Goal: Information Seeking & Learning: Understand process/instructions

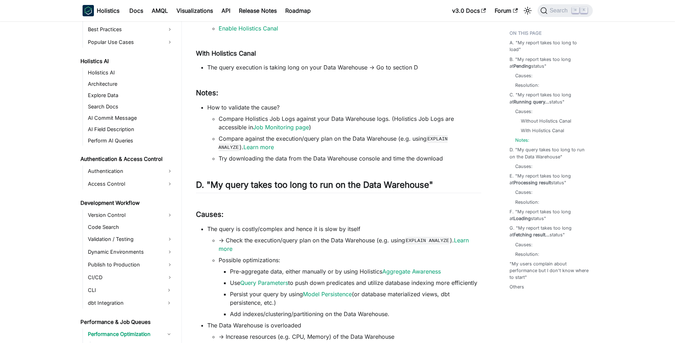
scroll to position [943, 0]
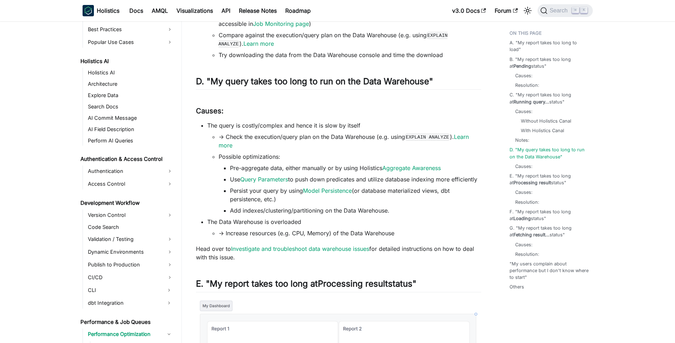
click at [227, 124] on li "The query is costly/complex and hence it is slow by itself -> Check the executi…" at bounding box center [344, 168] width 274 height 94
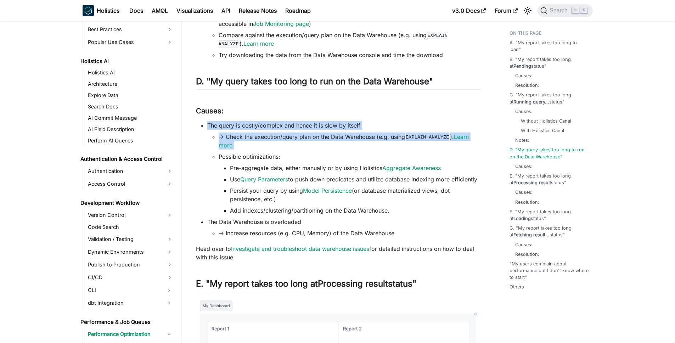
drag, startPoint x: 227, startPoint y: 124, endPoint x: 274, endPoint y: 142, distance: 50.3
click at [274, 142] on li "The query is costly/complex and hence it is slow by itself -> Check the executi…" at bounding box center [344, 168] width 274 height 94
click at [274, 142] on li "-> Check the execution/query plan on the Data Warehouse (e.g. using EXPLAIN ANA…" at bounding box center [350, 141] width 263 height 17
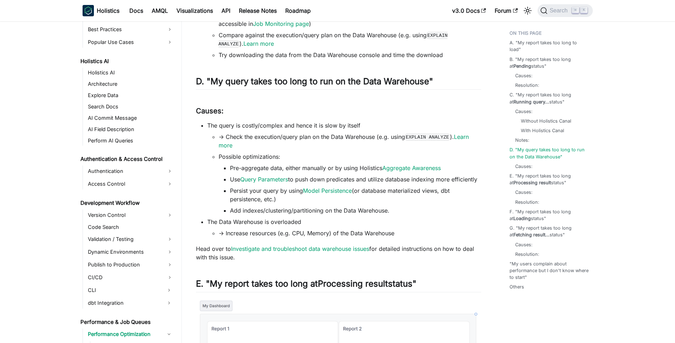
click at [274, 142] on li "-> Check the execution/query plan on the Data Warehouse (e.g. using EXPLAIN ANA…" at bounding box center [350, 141] width 263 height 17
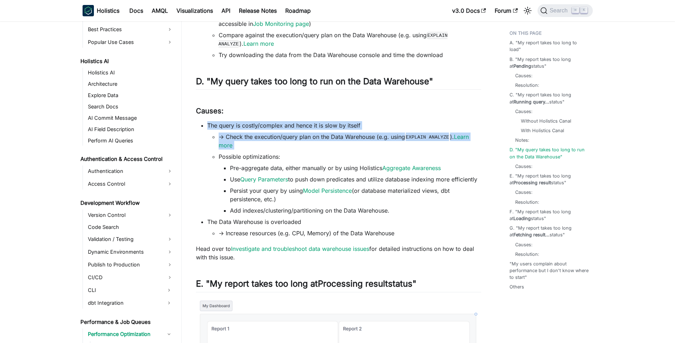
drag, startPoint x: 274, startPoint y: 142, endPoint x: 266, endPoint y: 123, distance: 20.8
click at [266, 123] on li "The query is costly/complex and hence it is slow by itself -> Check the executi…" at bounding box center [344, 168] width 274 height 94
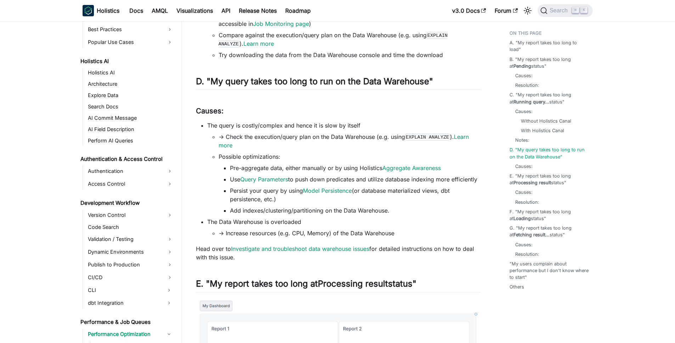
click at [425, 266] on div "Performance Troubleshooting Central Doc Visit Performance Optimizations to see …" at bounding box center [338, 234] width 285 height 2271
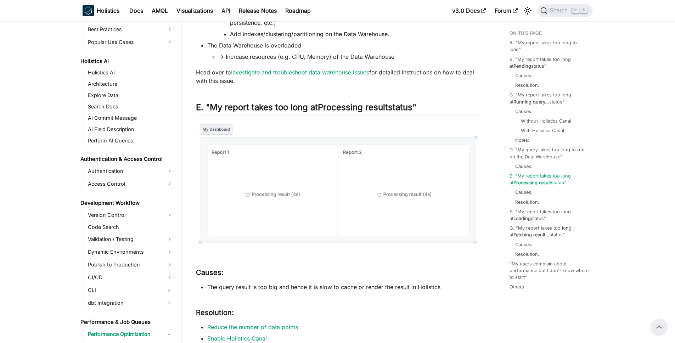
scroll to position [933, 0]
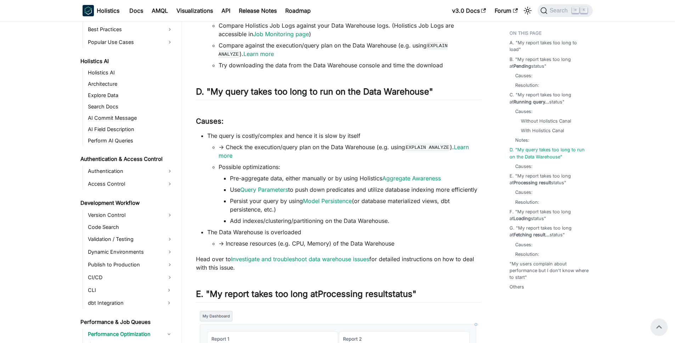
drag, startPoint x: 315, startPoint y: 171, endPoint x: 375, endPoint y: 212, distance: 72.6
click at [375, 212] on li "Possible optimizations: Pre-aggregate data, either manually or by using Holisti…" at bounding box center [350, 194] width 263 height 62
click at [375, 212] on li "Persist your query by using Model Persistence (or database materialized views, …" at bounding box center [355, 205] width 251 height 17
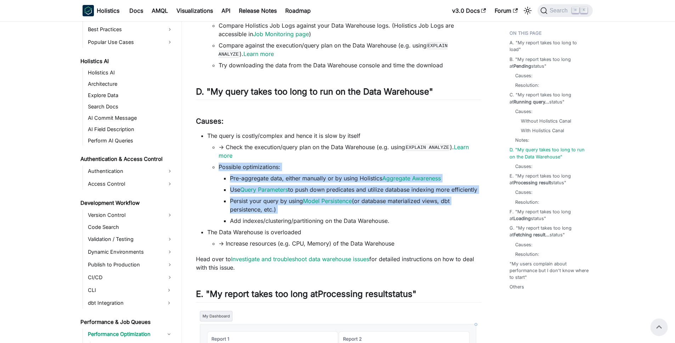
drag, startPoint x: 375, startPoint y: 212, endPoint x: 352, endPoint y: 165, distance: 52.0
click at [352, 165] on li "Possible optimizations: Pre-aggregate data, either manually or by using Holisti…" at bounding box center [350, 194] width 263 height 62
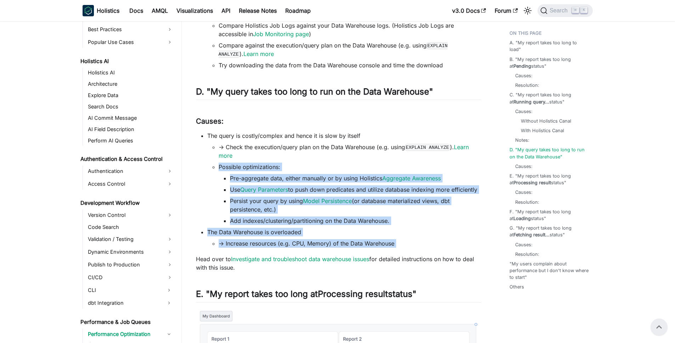
drag, startPoint x: 352, startPoint y: 165, endPoint x: 424, endPoint y: 244, distance: 106.1
click at [424, 244] on ul "The query is costly/complex and hence it is slow by itself -> Check the executi…" at bounding box center [338, 189] width 285 height 116
click at [424, 244] on li "-> Increase resources (e.g. CPU, Memory) of the Data Warehouse" at bounding box center [350, 243] width 263 height 9
drag, startPoint x: 424, startPoint y: 244, endPoint x: 382, endPoint y: 163, distance: 90.6
click at [382, 163] on ul "The query is costly/complex and hence it is slow by itself -> Check the executi…" at bounding box center [338, 189] width 285 height 116
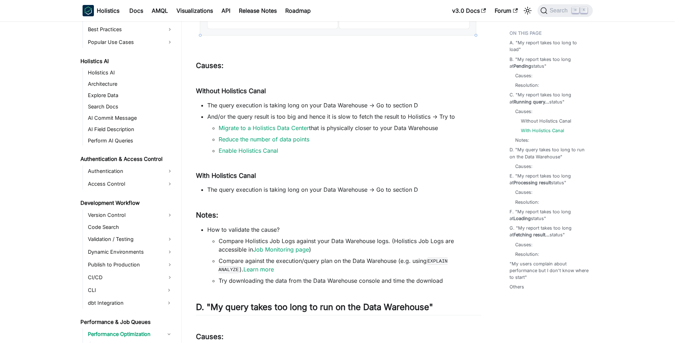
scroll to position [820, 0]
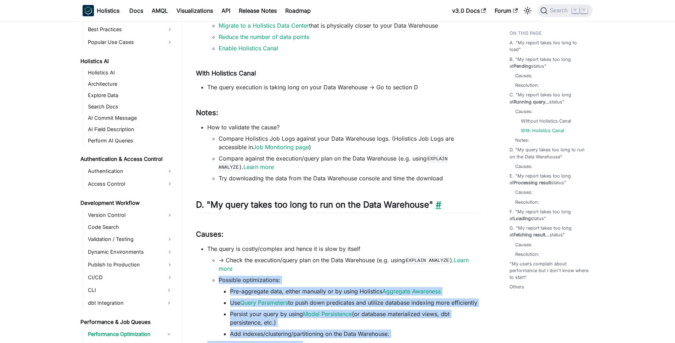
click at [438, 204] on link "​" at bounding box center [437, 204] width 8 height 10
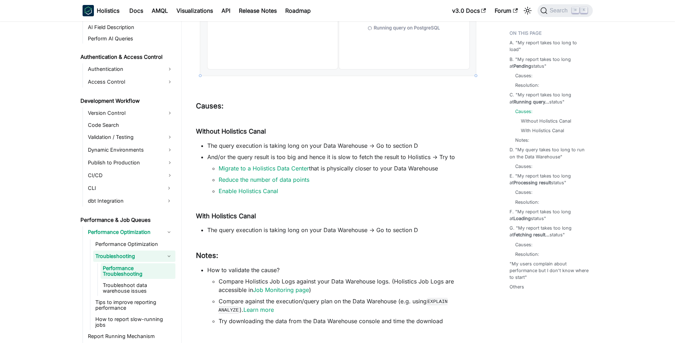
scroll to position [827, 0]
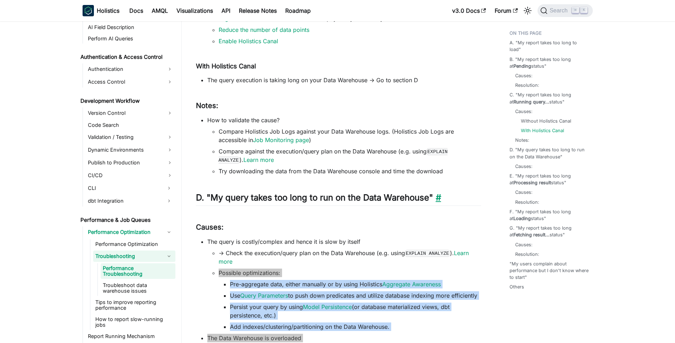
click at [440, 197] on link "​" at bounding box center [437, 197] width 8 height 10
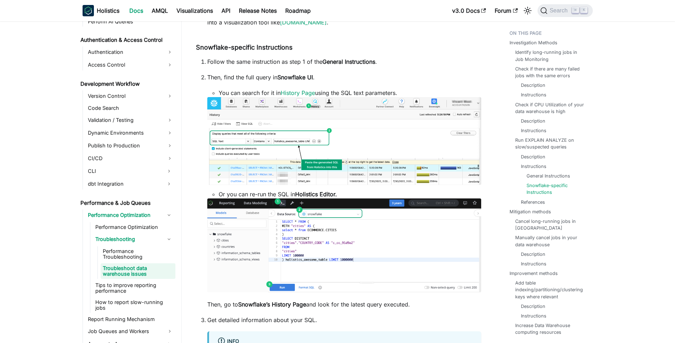
scroll to position [1572, 0]
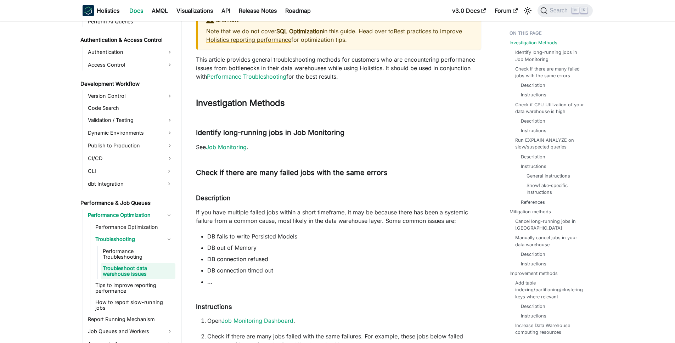
scroll to position [179, 0]
